Goal: Find specific fact: Find specific fact

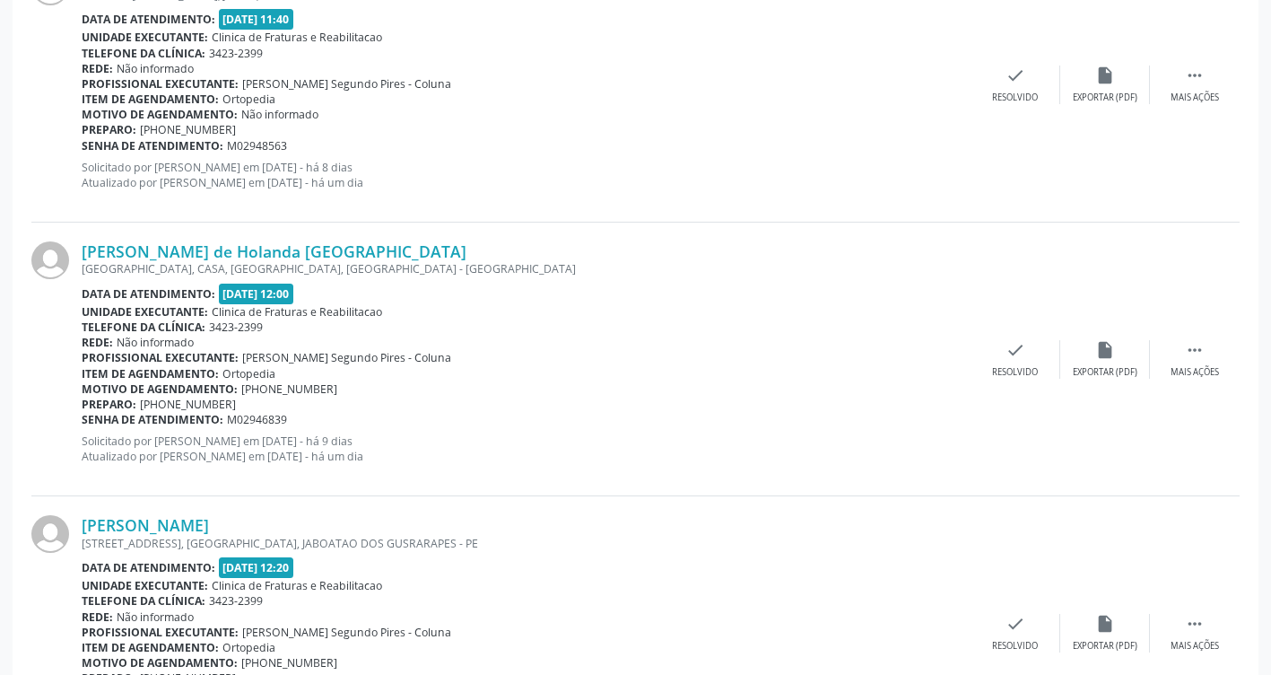
scroll to position [4056, 0]
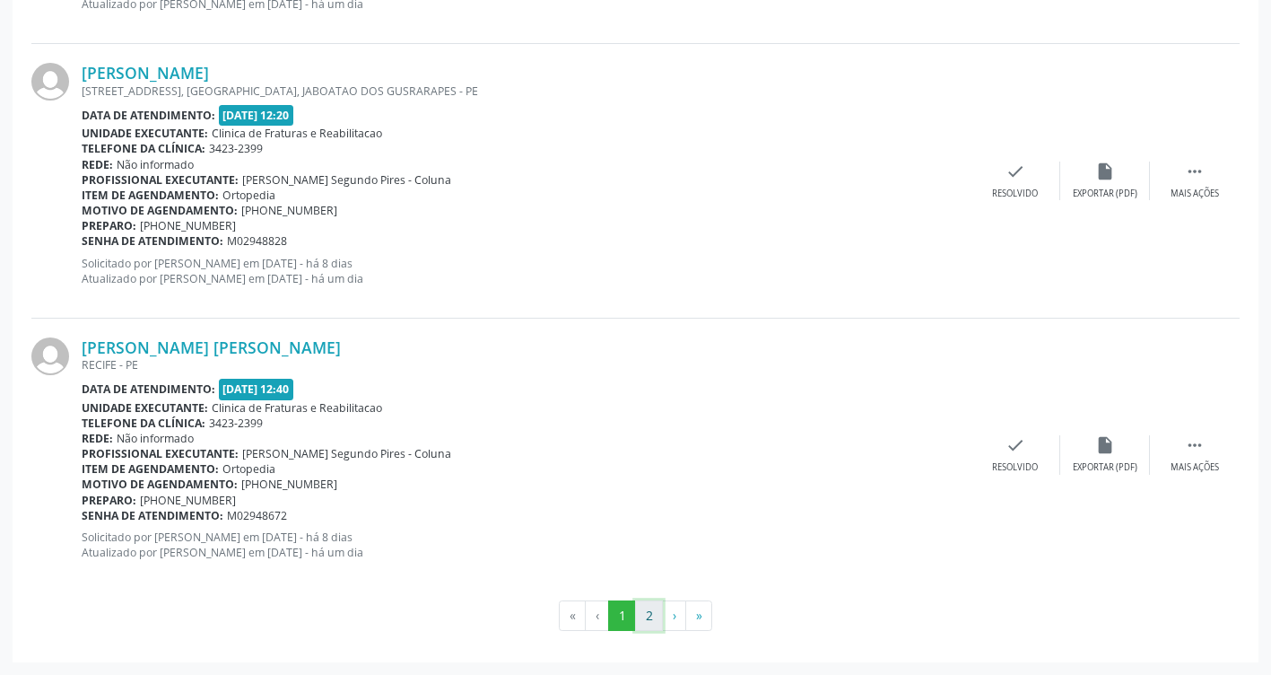
click at [638, 619] on button "2" at bounding box center [649, 615] width 28 height 30
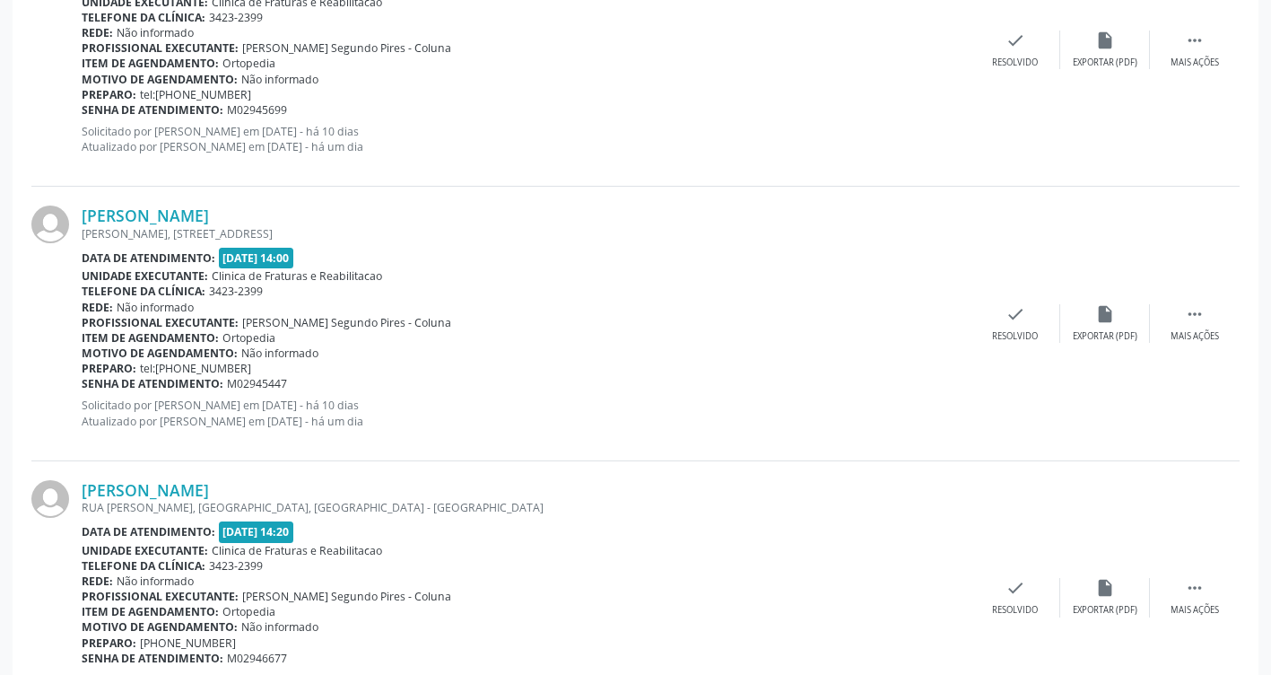
scroll to position [1316, 0]
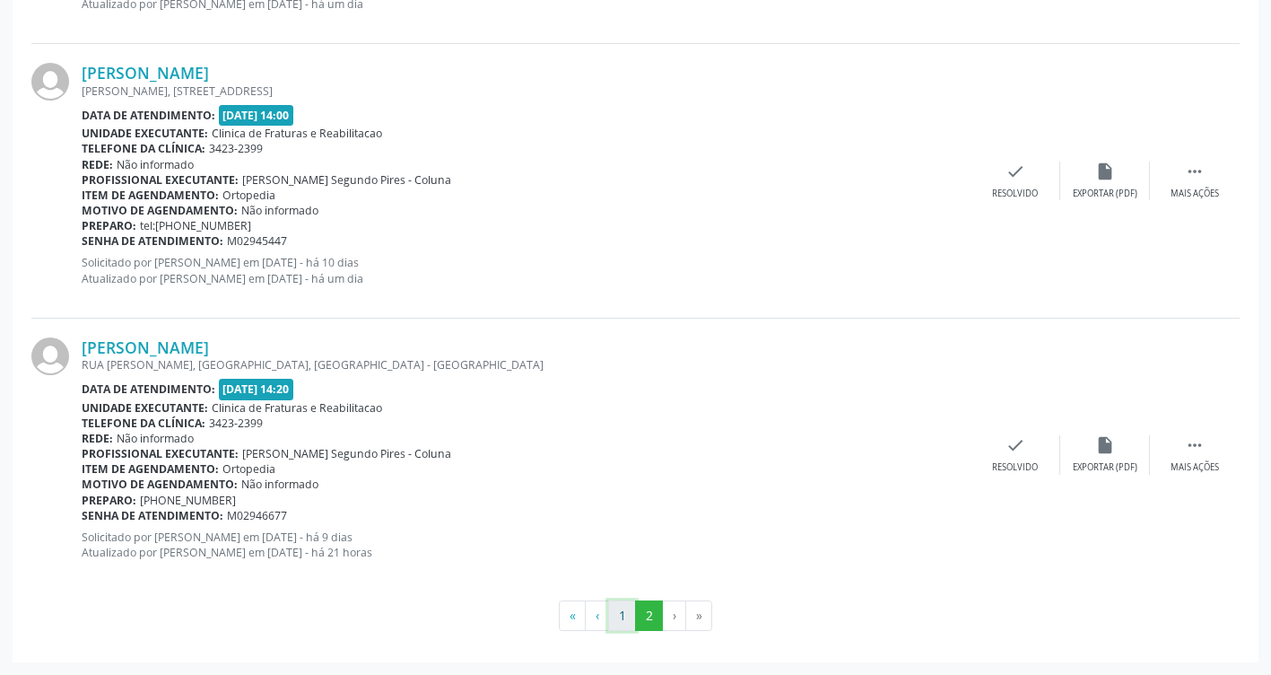
click at [623, 623] on button "1" at bounding box center [622, 615] width 28 height 30
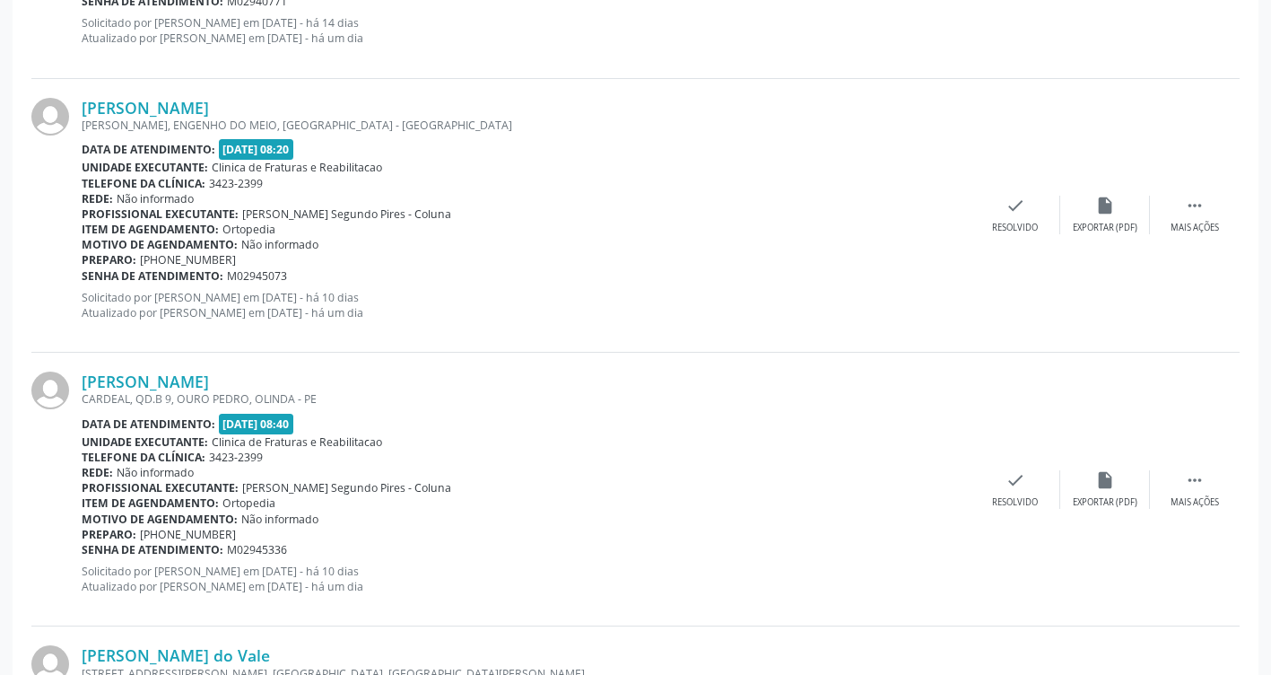
scroll to position [628, 0]
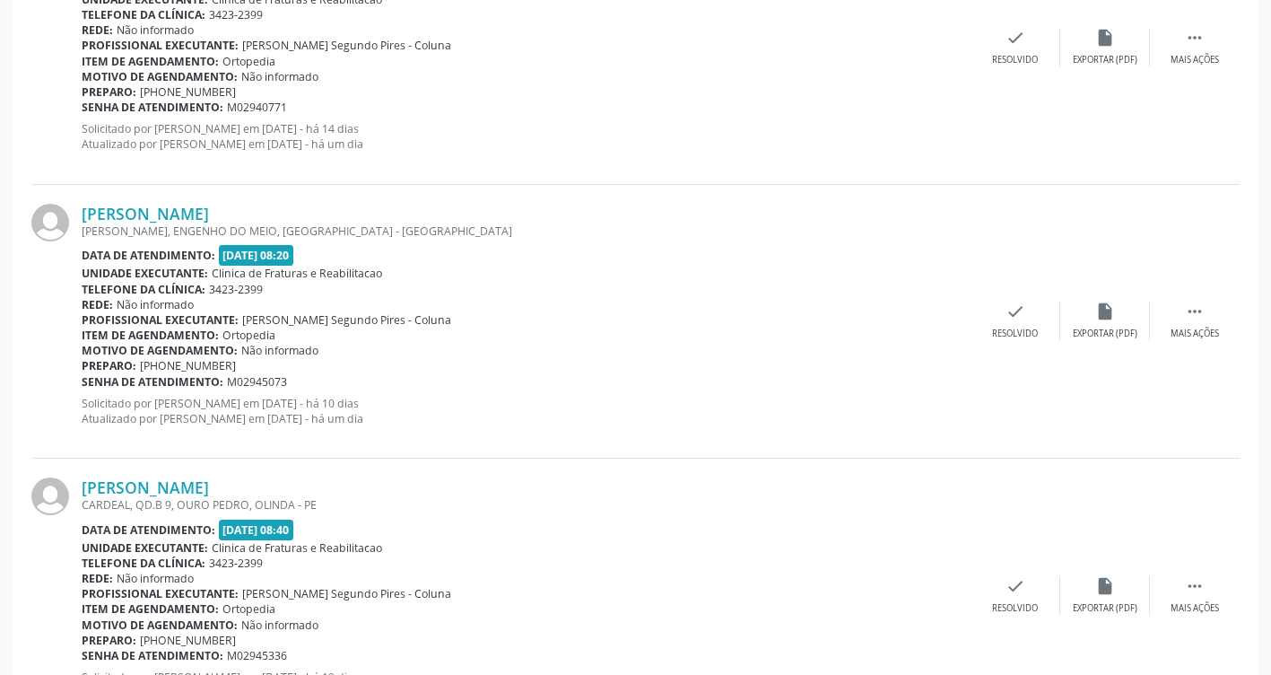
drag, startPoint x: 298, startPoint y: 204, endPoint x: 57, endPoint y: 218, distance: 241.7
click at [57, 218] on div "[PERSON_NAME] [PERSON_NAME], ENGENHO DO MEIO, [GEOGRAPHIC_DATA] - PE Data de at…" at bounding box center [635, 322] width 1208 height 274
drag, startPoint x: 57, startPoint y: 218, endPoint x: 169, endPoint y: 217, distance: 112.1
copy div "[PERSON_NAME]"
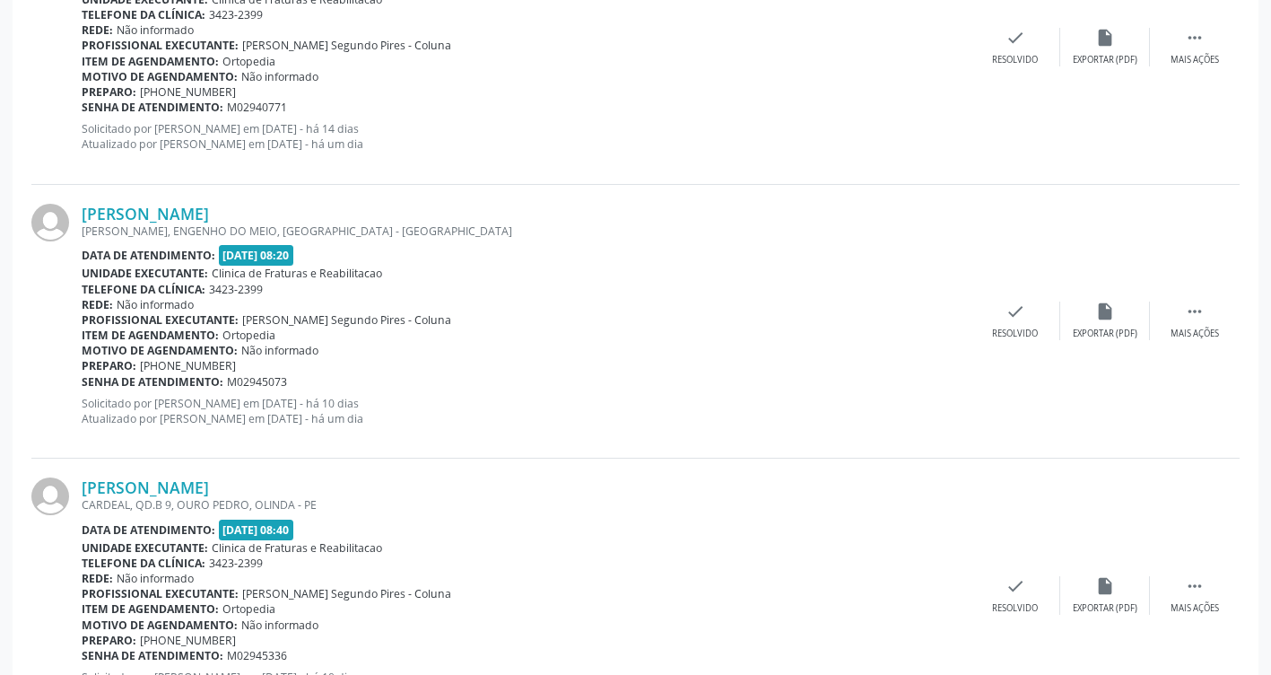
click at [305, 196] on div "[PERSON_NAME] [PERSON_NAME], ENGENHO DO MEIO, [GEOGRAPHIC_DATA] - PE Data de at…" at bounding box center [635, 322] width 1208 height 274
drag, startPoint x: 318, startPoint y: 205, endPoint x: 258, endPoint y: 205, distance: 60.1
click at [318, 205] on div "[PERSON_NAME]" at bounding box center [526, 214] width 889 height 20
click at [209, 205] on link "[PERSON_NAME]" at bounding box center [145, 214] width 127 height 20
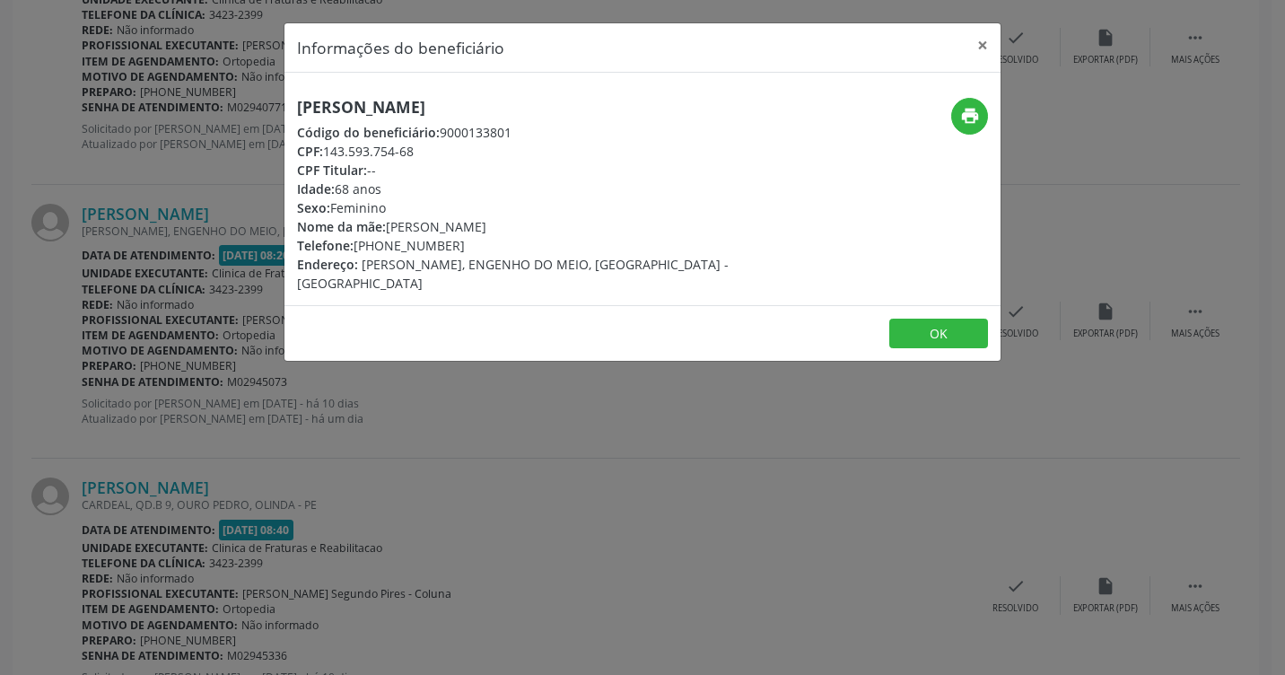
drag, startPoint x: 536, startPoint y: 105, endPoint x: 268, endPoint y: 104, distance: 267.3
click at [268, 104] on div "Informações do beneficiário × [PERSON_NAME] Código do beneficiário: 9000133801 …" at bounding box center [642, 337] width 1285 height 675
drag, startPoint x: 268, startPoint y: 104, endPoint x: 476, endPoint y: 109, distance: 208.2
copy h5 "[PERSON_NAME]"
click at [890, 387] on div "Informações do beneficiário × [PERSON_NAME] Código do beneficiário: 9000133801 …" at bounding box center [642, 337] width 1285 height 675
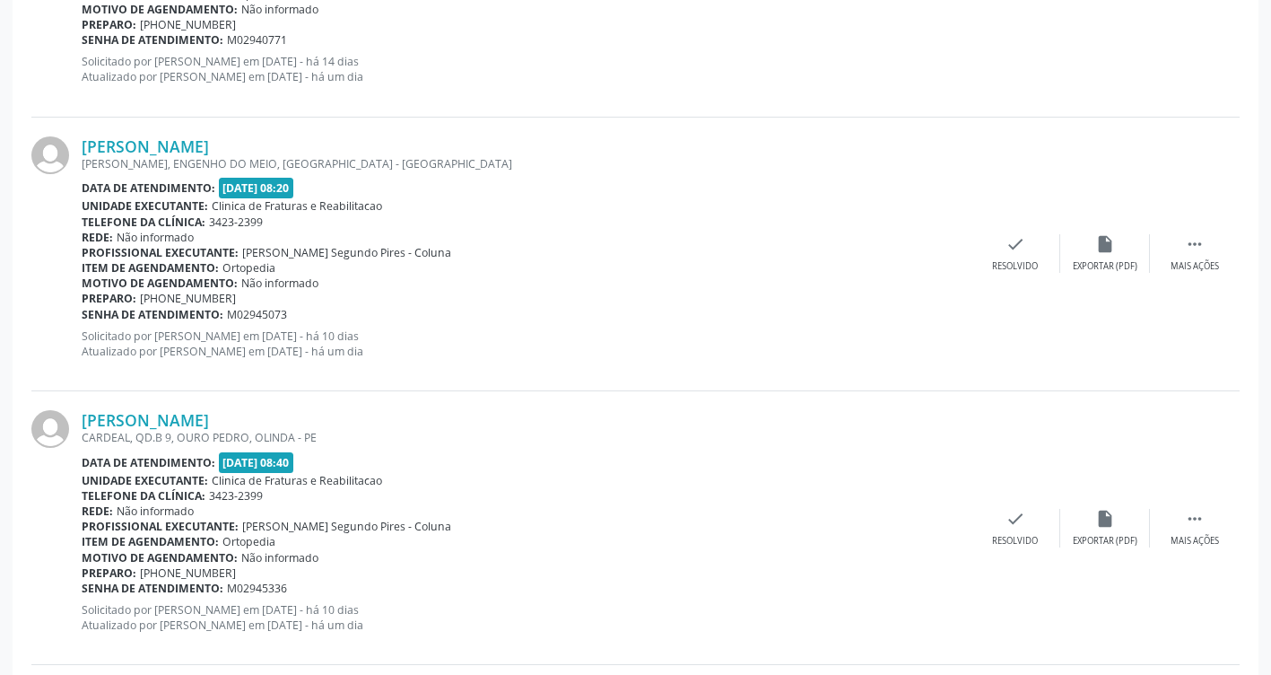
scroll to position [897, 0]
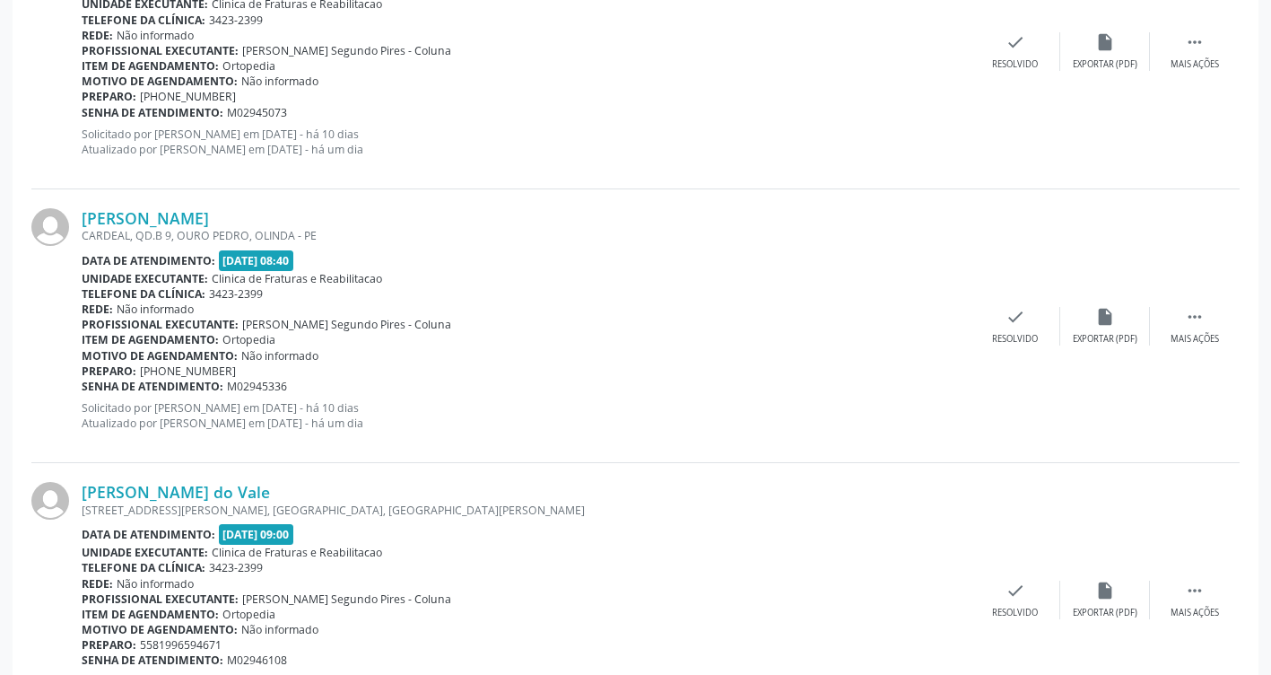
drag, startPoint x: 285, startPoint y: 213, endPoint x: 78, endPoint y: 214, distance: 207.2
click at [78, 214] on div "[PERSON_NAME] CARDEAL, QD.B 9, OURO PEDRO, OLINDA - PE Data de atendimento: [DA…" at bounding box center [635, 326] width 1208 height 274
drag, startPoint x: 78, startPoint y: 214, endPoint x: 170, endPoint y: 201, distance: 92.5
copy div "[PERSON_NAME]"
click at [205, 218] on link "[PERSON_NAME]" at bounding box center [145, 218] width 127 height 20
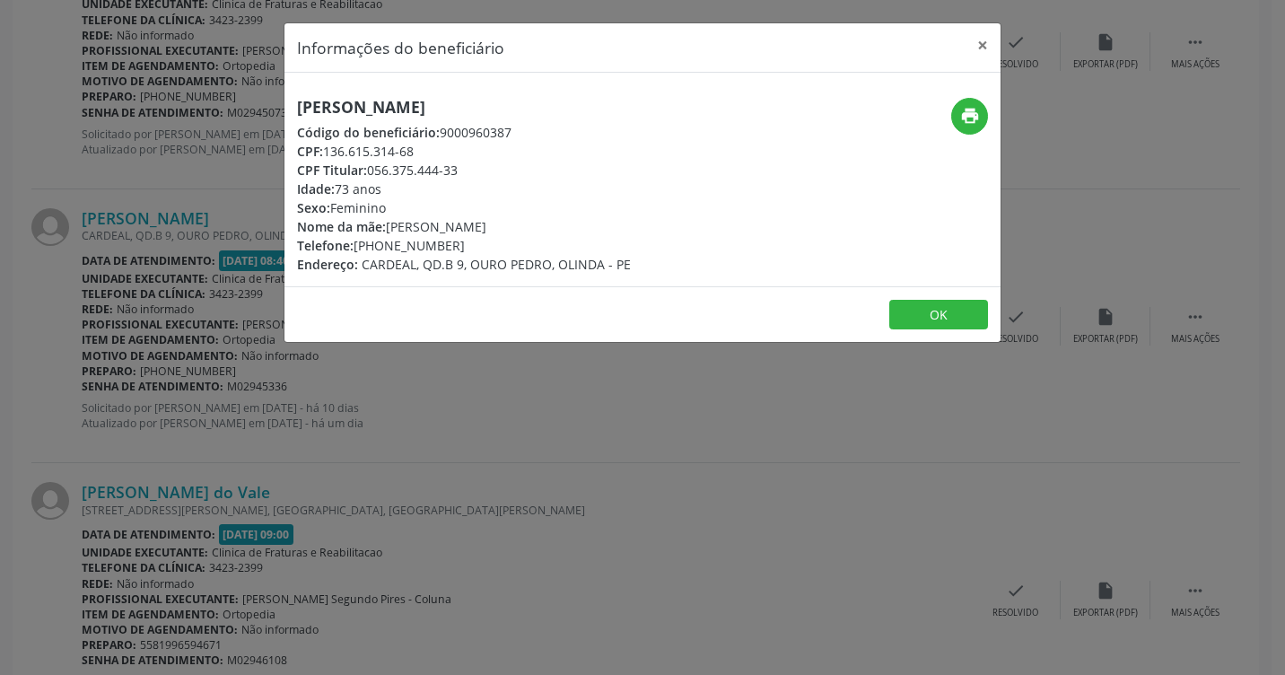
drag, startPoint x: 529, startPoint y: 118, endPoint x: 222, endPoint y: 74, distance: 309.9
click at [222, 74] on div "Informações do beneficiário × [PERSON_NAME] Código do beneficiário: 9000960387 …" at bounding box center [642, 337] width 1285 height 675
drag, startPoint x: 222, startPoint y: 74, endPoint x: 603, endPoint y: 140, distance: 386.1
click at [601, 139] on div "Código do beneficiário: 9000960387" at bounding box center [464, 132] width 334 height 19
click at [799, 440] on div "Informações do beneficiário × [PERSON_NAME] Código do beneficiário: 9000960387 …" at bounding box center [642, 337] width 1285 height 675
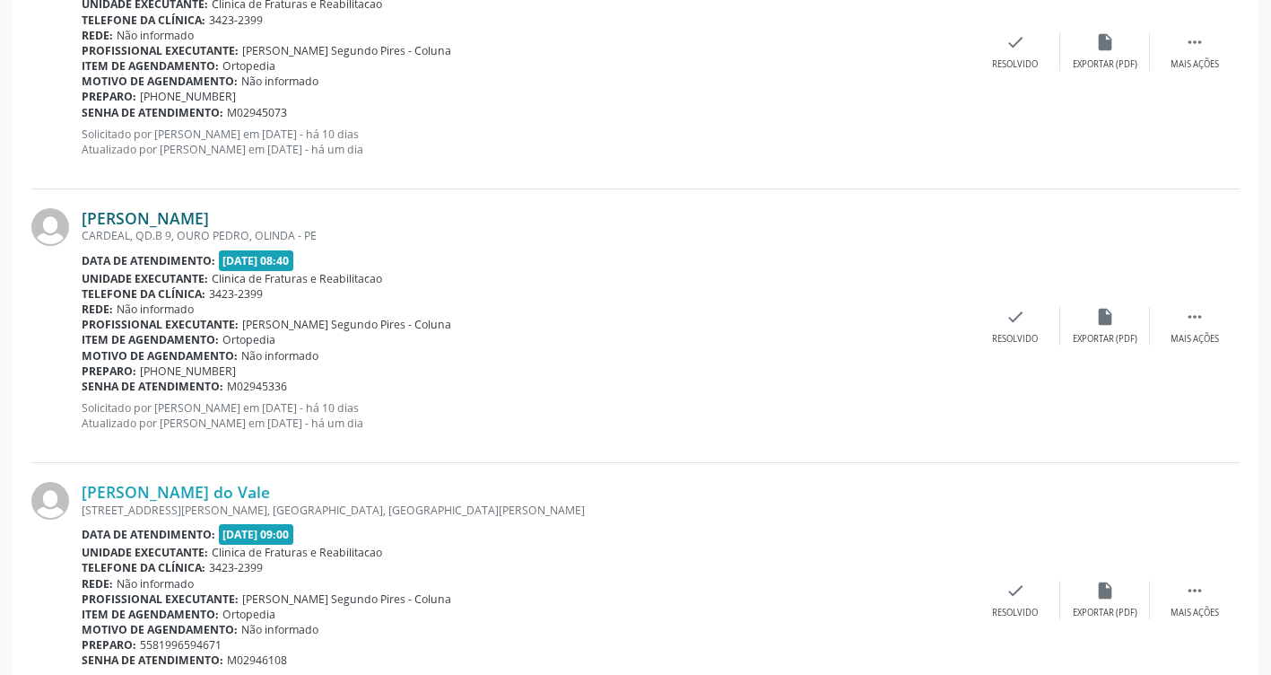
click at [164, 224] on link "[PERSON_NAME]" at bounding box center [145, 218] width 127 height 20
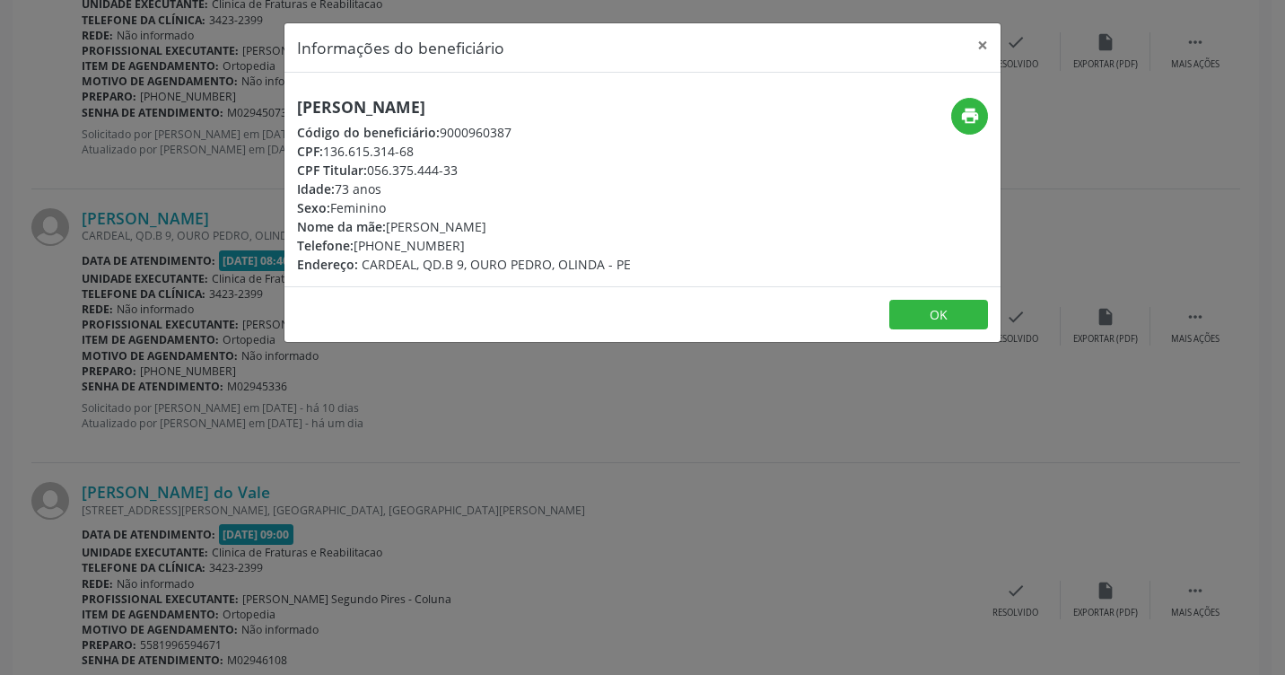
drag, startPoint x: 487, startPoint y: 103, endPoint x: 309, endPoint y: 99, distance: 177.7
click at [309, 99] on h5 "[PERSON_NAME]" at bounding box center [464, 107] width 334 height 19
drag, startPoint x: 309, startPoint y: 99, endPoint x: 575, endPoint y: 109, distance: 265.7
click at [583, 112] on h5 "[PERSON_NAME]" at bounding box center [464, 107] width 334 height 19
drag, startPoint x: 543, startPoint y: 100, endPoint x: 287, endPoint y: 102, distance: 255.7
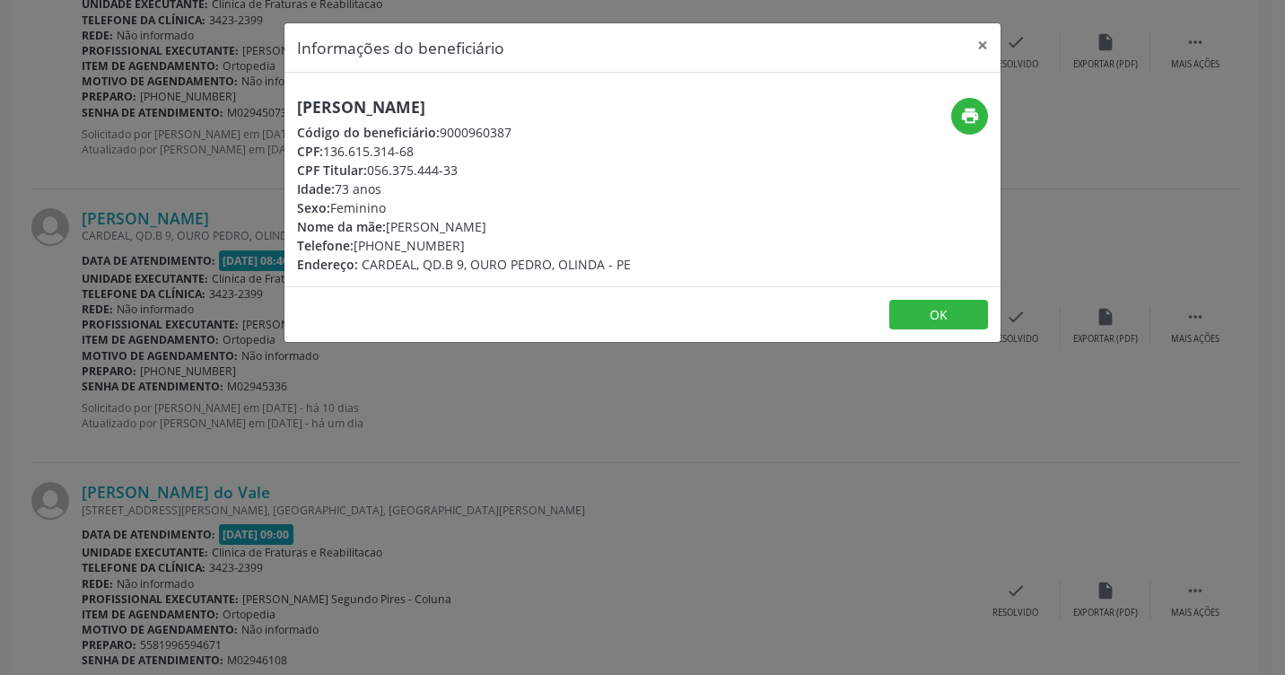
click at [287, 102] on div "[PERSON_NAME] Código do beneficiário: 9000960387 CPF: 136.615.314-68 CPF Titula…" at bounding box center [522, 186] width 477 height 176
drag, startPoint x: 287, startPoint y: 102, endPoint x: 489, endPoint y: 103, distance: 201.8
copy h5 "[PERSON_NAME]"
click at [781, 467] on div "Informações do beneficiário × [PERSON_NAME] Código do beneficiário: 9000960387 …" at bounding box center [642, 337] width 1285 height 675
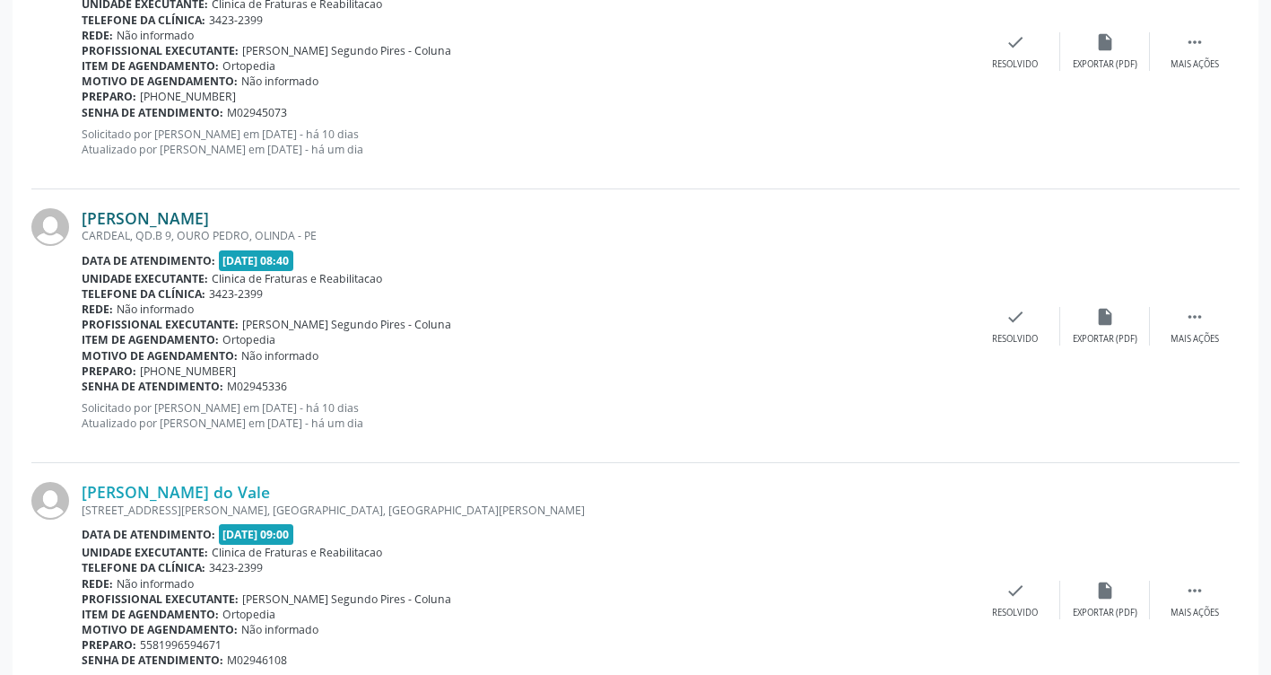
click at [209, 222] on link "[PERSON_NAME]" at bounding box center [145, 218] width 127 height 20
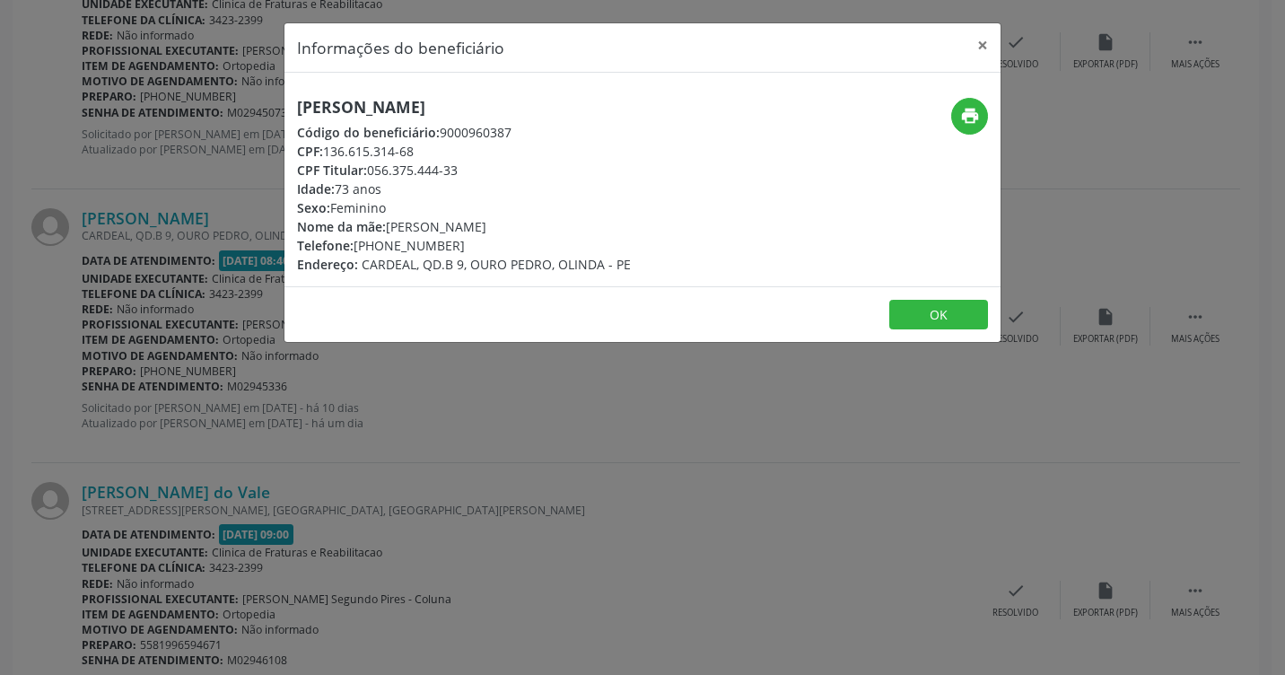
drag, startPoint x: 557, startPoint y: 79, endPoint x: 285, endPoint y: 104, distance: 273.0
click at [285, 104] on div "[PERSON_NAME] Código do beneficiário: 9000960387 CPF: 136.615.314-68 CPF Titula…" at bounding box center [642, 179] width 716 height 213
drag, startPoint x: 285, startPoint y: 104, endPoint x: 484, endPoint y: 107, distance: 198.3
copy h5 "[PERSON_NAME]"
click at [462, 241] on div "Telefone: [PHONE_NUMBER]" at bounding box center [464, 245] width 334 height 19
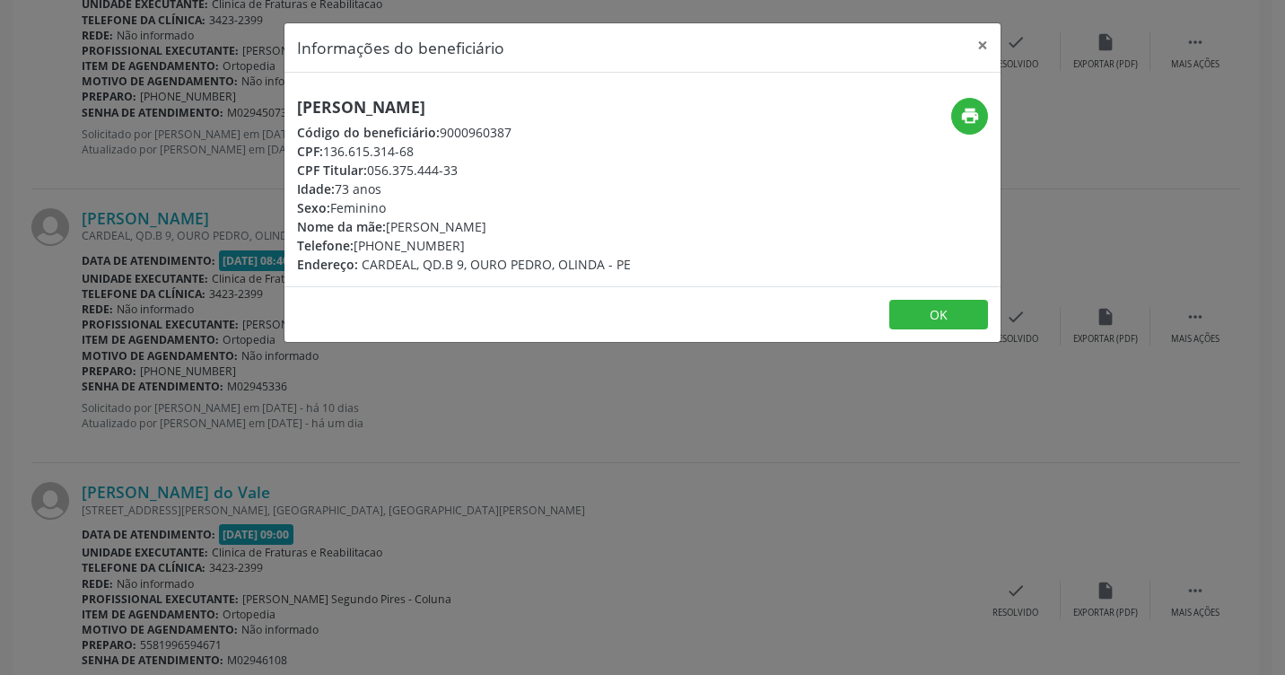
drag, startPoint x: 451, startPoint y: 241, endPoint x: 379, endPoint y: 236, distance: 72.9
click at [379, 236] on div "Telefone: [PHONE_NUMBER]" at bounding box center [464, 245] width 334 height 19
drag, startPoint x: 379, startPoint y: 236, endPoint x: 423, endPoint y: 241, distance: 45.2
copy div "99708-5272"
click at [939, 312] on button "OK" at bounding box center [938, 315] width 99 height 30
